Goal: Task Accomplishment & Management: Manage account settings

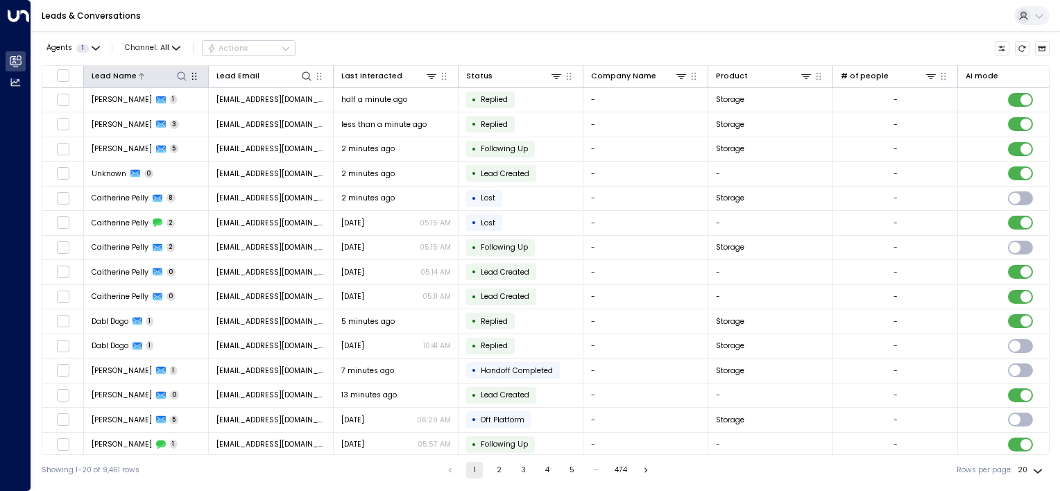
click at [187, 75] on button at bounding box center [181, 75] width 13 height 13
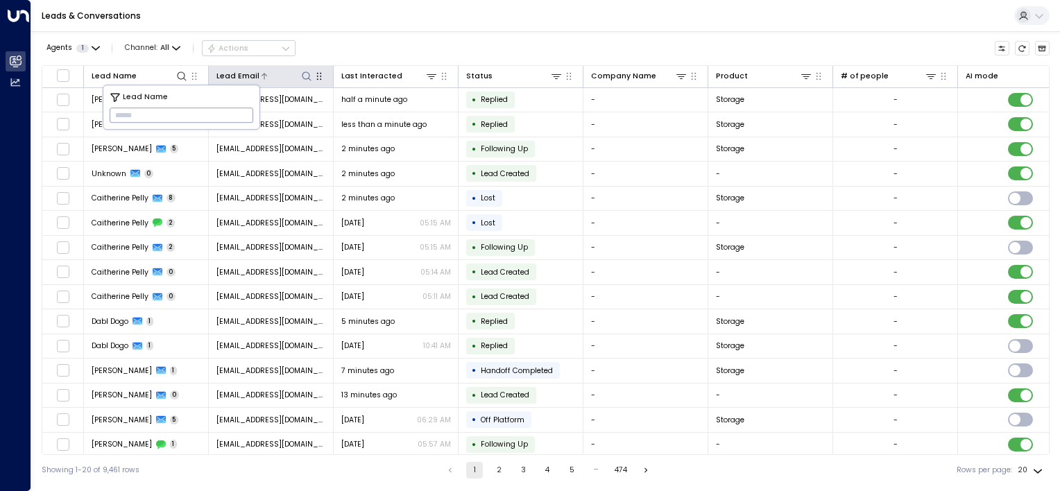
click at [304, 76] on icon at bounding box center [306, 76] width 11 height 11
type input "**********"
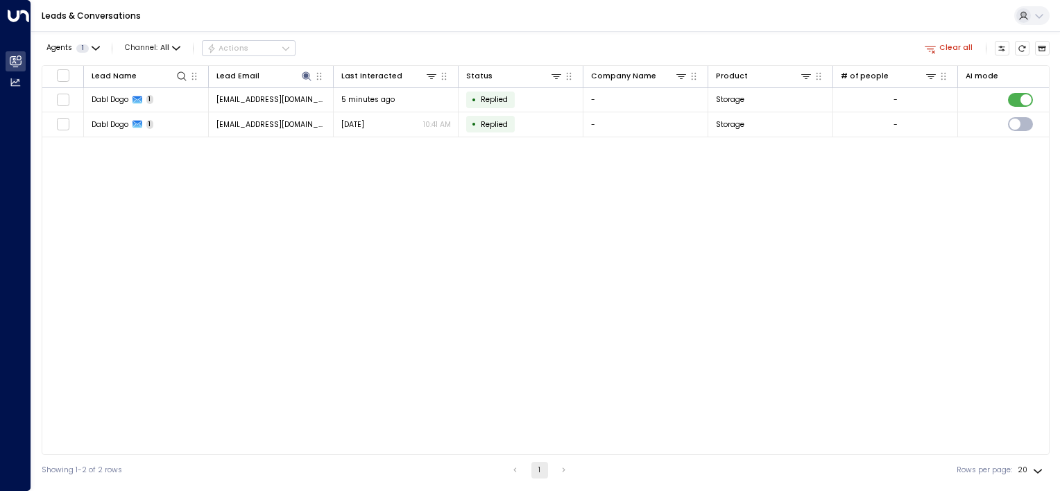
drag, startPoint x: 585, startPoint y: 214, endPoint x: 635, endPoint y: 193, distance: 54.1
click at [585, 214] on div "Lead Name Lead Email Last Interacted Status Company Name Product # of people AI…" at bounding box center [546, 260] width 1008 height 390
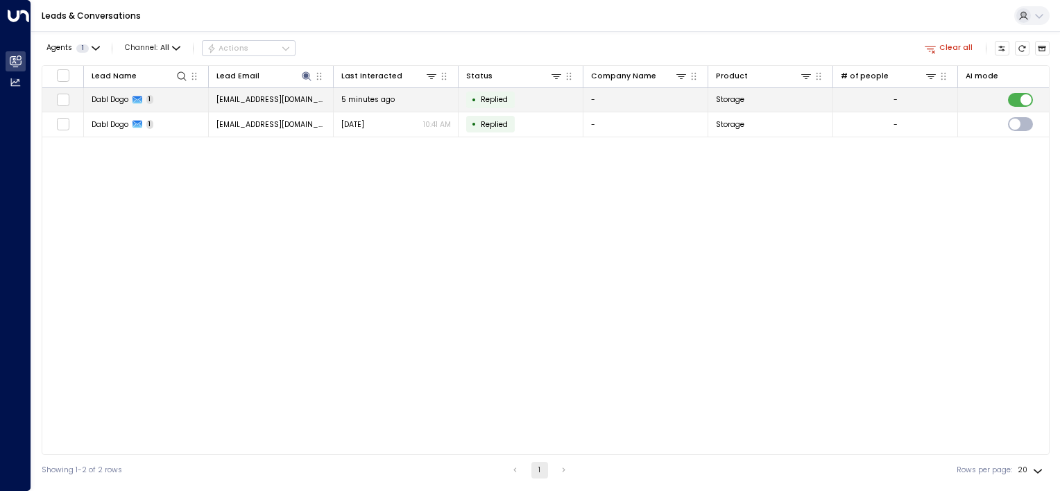
click at [544, 99] on td "• Replied" at bounding box center [520, 100] width 125 height 24
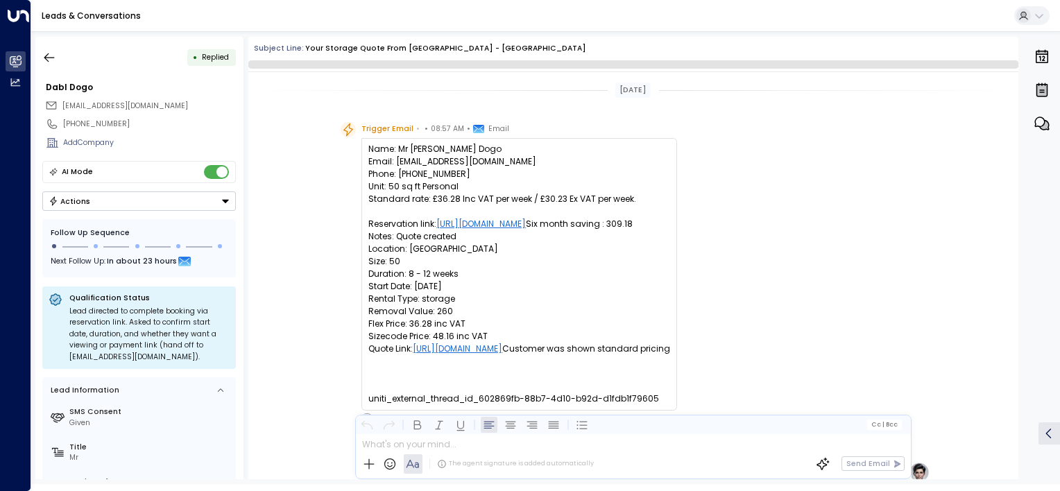
scroll to position [397, 0]
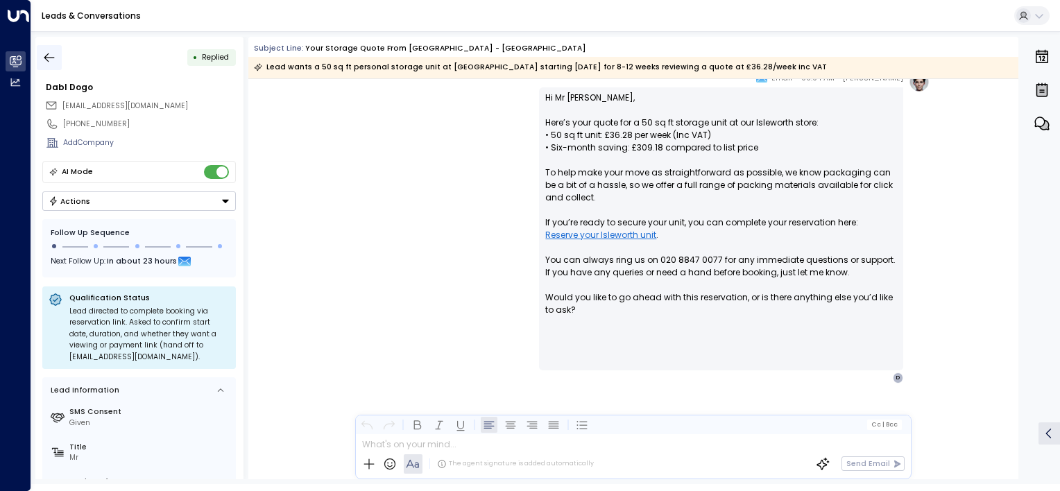
click at [51, 62] on icon "button" at bounding box center [49, 58] width 14 height 14
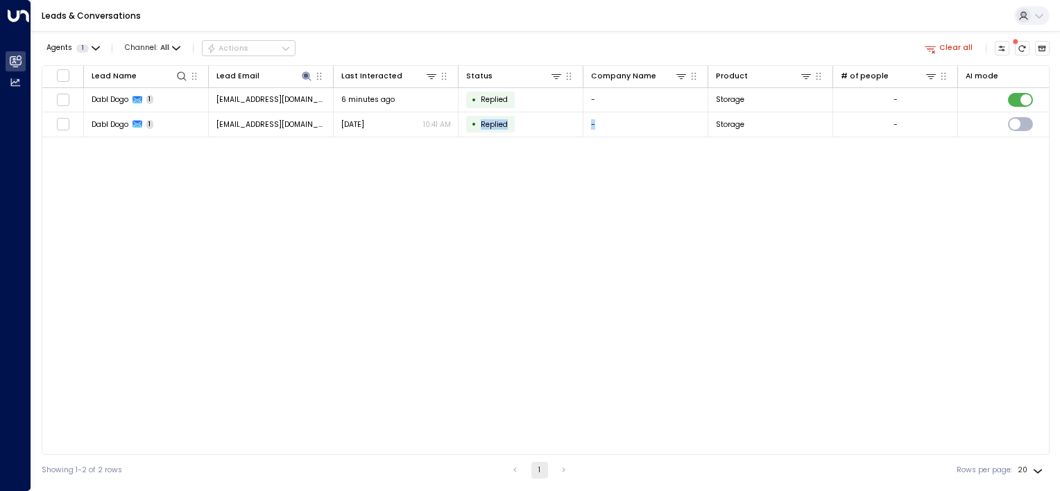
drag, startPoint x: 480, startPoint y: 450, endPoint x: 635, endPoint y: 451, distance: 155.3
click at [635, 451] on div "Lead Name Lead Email Last Interacted Status Company Name Product # of people AI…" at bounding box center [546, 260] width 1008 height 390
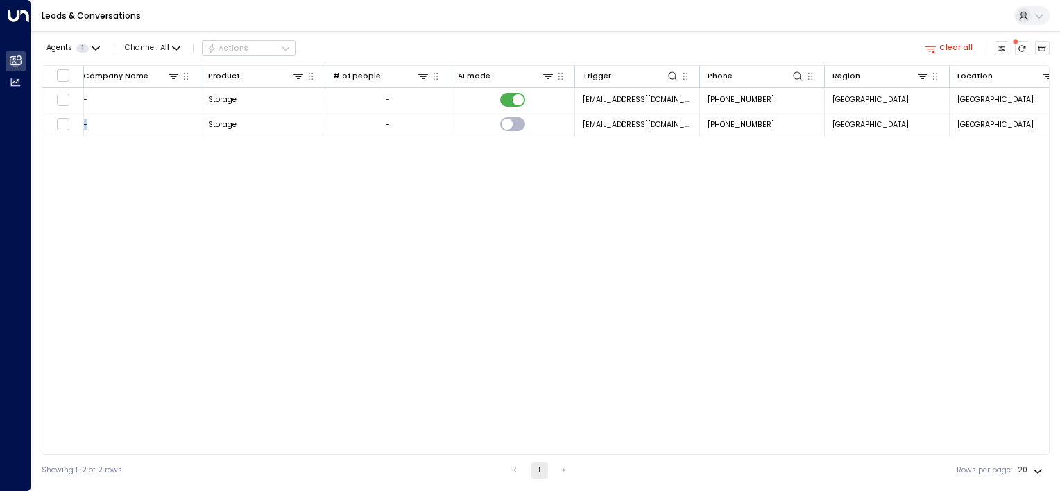
scroll to position [0, 537]
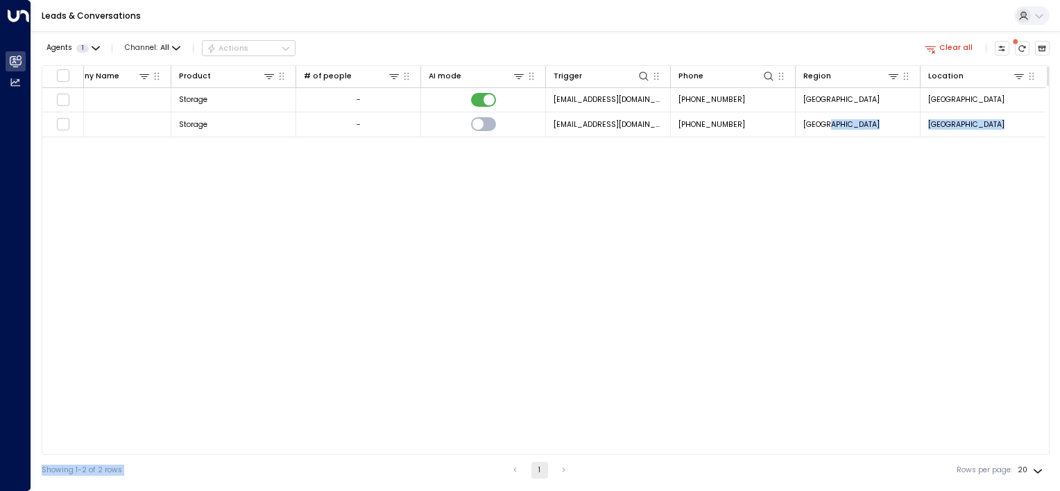
drag, startPoint x: 828, startPoint y: 458, endPoint x: 757, endPoint y: 458, distance: 71.4
click at [757, 458] on div "Agents 1 Channel: All Actions Clear all Lead Name Lead Email Last Interacted St…" at bounding box center [546, 258] width 1008 height 454
